Goal: Navigation & Orientation: Find specific page/section

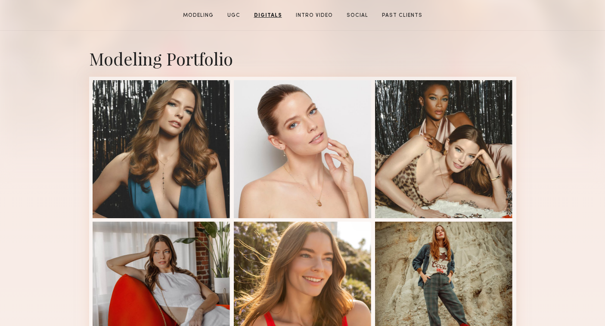
scroll to position [61, 0]
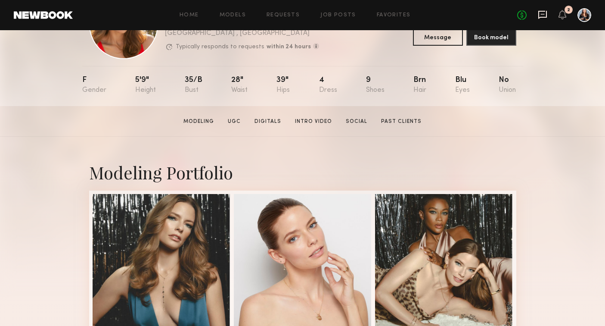
click at [543, 14] on icon at bounding box center [542, 14] width 3 height 1
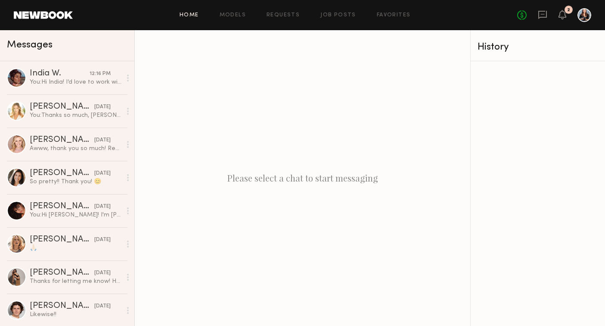
click at [188, 12] on link "Home" at bounding box center [189, 15] width 19 height 6
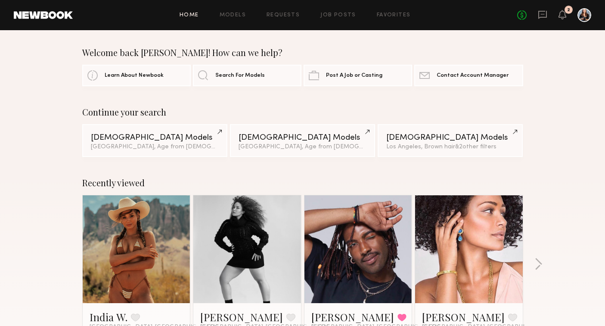
click at [56, 3] on header "Home Models Requests Job Posts Favorites Sign Out No fees up to $5,000 2" at bounding box center [302, 15] width 605 height 30
click at [56, 19] on header "Home Models Requests Job Posts Favorites Sign Out No fees up to $5,000 2" at bounding box center [302, 15] width 605 height 30
click at [52, 16] on link at bounding box center [43, 15] width 59 height 8
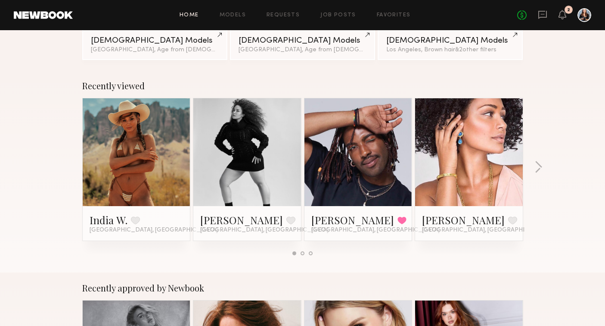
scroll to position [97, 0]
click at [236, 177] on link at bounding box center [247, 152] width 53 height 108
click at [445, 156] on link at bounding box center [469, 152] width 53 height 108
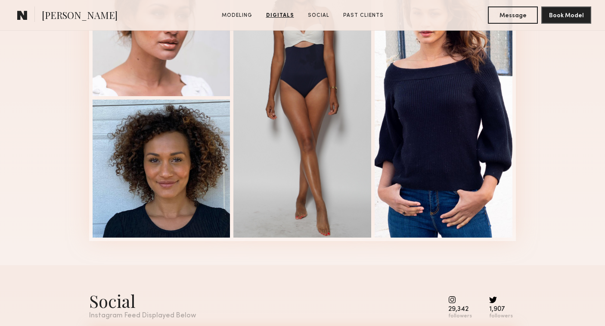
scroll to position [965, 0]
